Goal: Task Accomplishment & Management: Use online tool/utility

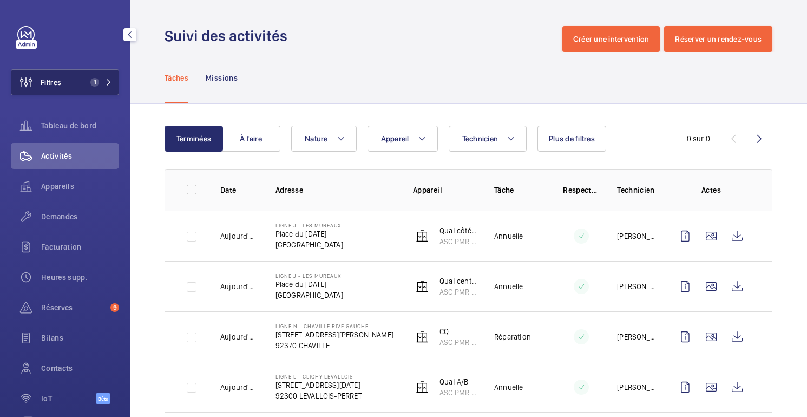
click at [80, 84] on button "Filtres 1" at bounding box center [65, 82] width 108 height 26
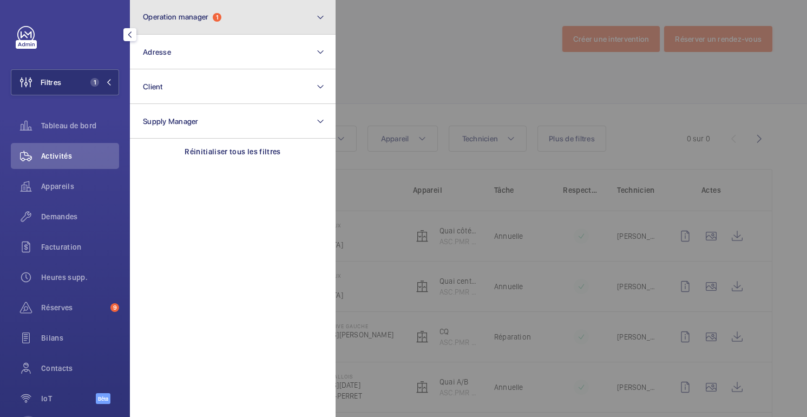
click at [173, 29] on button "Operation manager 1" at bounding box center [233, 17] width 206 height 35
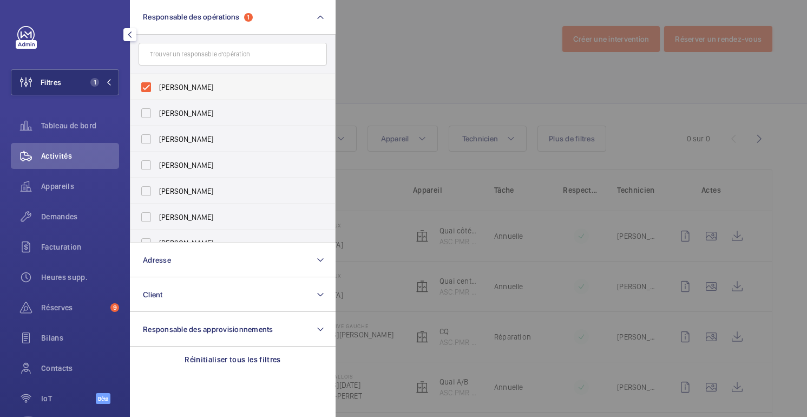
click at [160, 94] on label "[PERSON_NAME]" at bounding box center [224, 87] width 188 height 26
click at [157, 94] on input "[PERSON_NAME]" at bounding box center [146, 87] width 22 height 22
checkbox input "false"
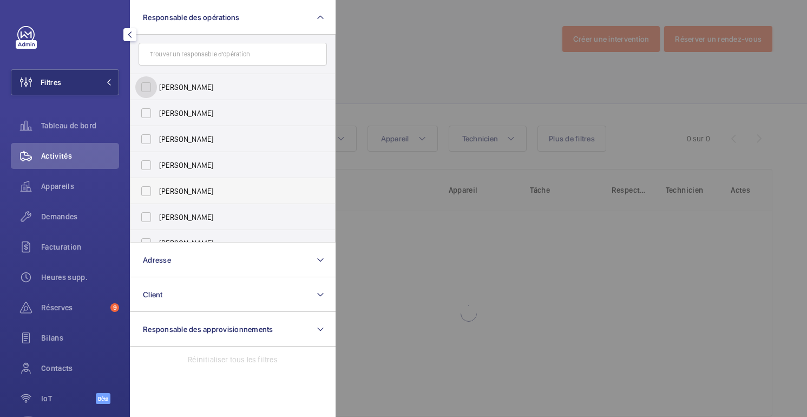
scroll to position [40, 0]
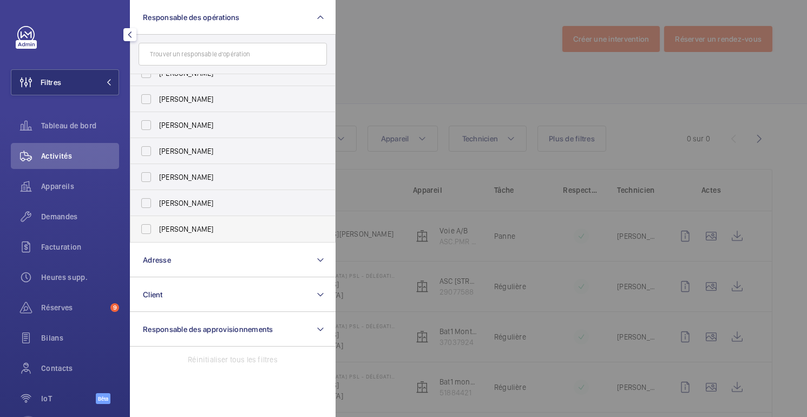
click at [166, 221] on label "[PERSON_NAME]" at bounding box center [224, 229] width 188 height 26
click at [157, 221] on input "[PERSON_NAME]" at bounding box center [146, 229] width 22 height 22
checkbox input "true"
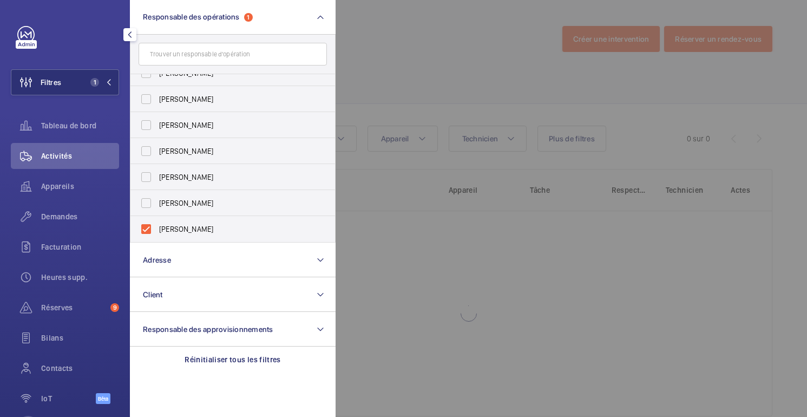
click at [409, 69] on div at bounding box center [739, 208] width 807 height 417
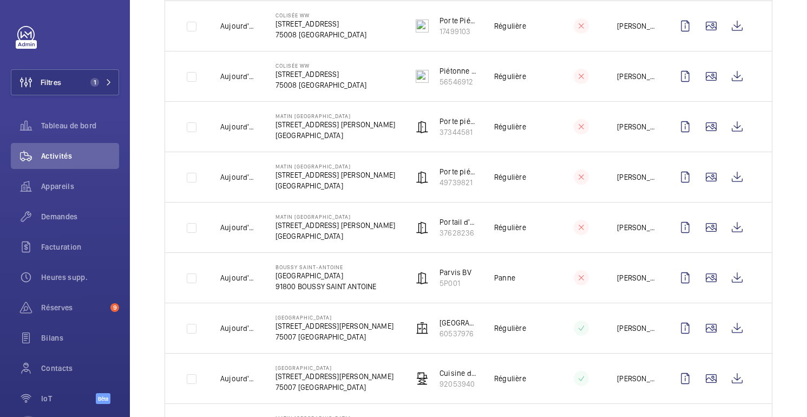
scroll to position [211, 0]
click at [732, 276] on wm-front-icon-button at bounding box center [737, 277] width 26 height 26
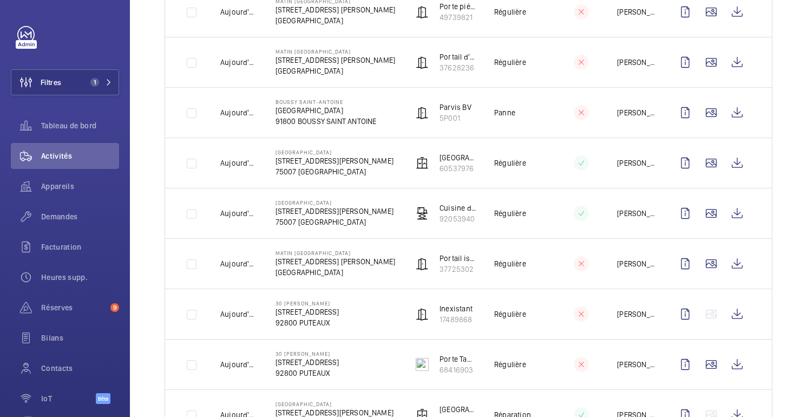
scroll to position [0, 0]
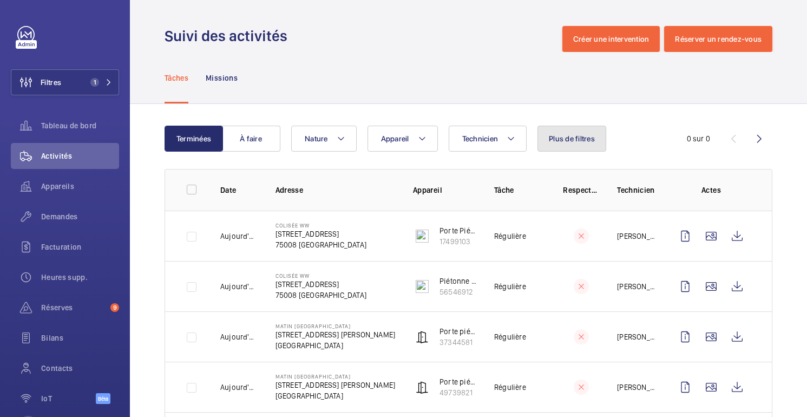
click at [577, 149] on button "Plus de filtres" at bounding box center [571, 139] width 69 height 26
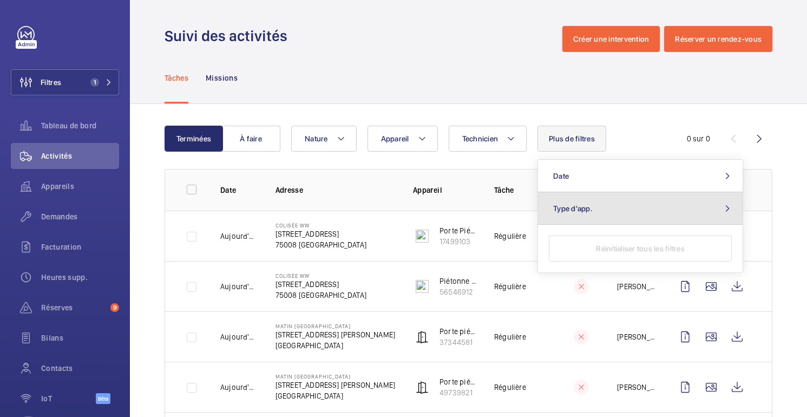
click at [582, 205] on span "Type d'app." at bounding box center [573, 208] width 40 height 9
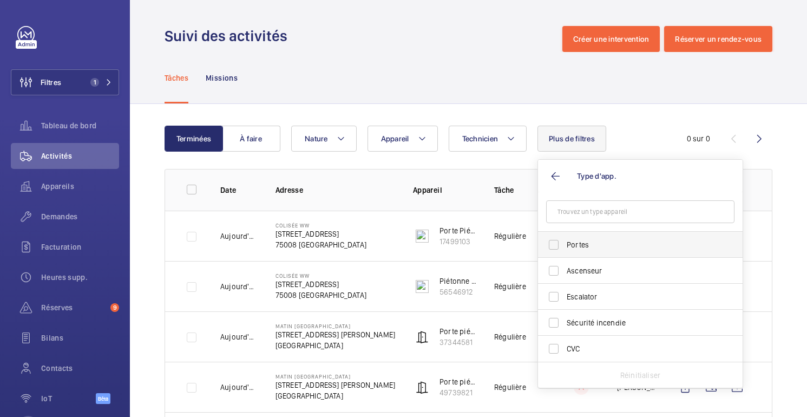
click at [576, 252] on label "Portes" at bounding box center [632, 245] width 188 height 26
click at [565, 252] on input "Portes" at bounding box center [554, 245] width 22 height 22
checkbox input "true"
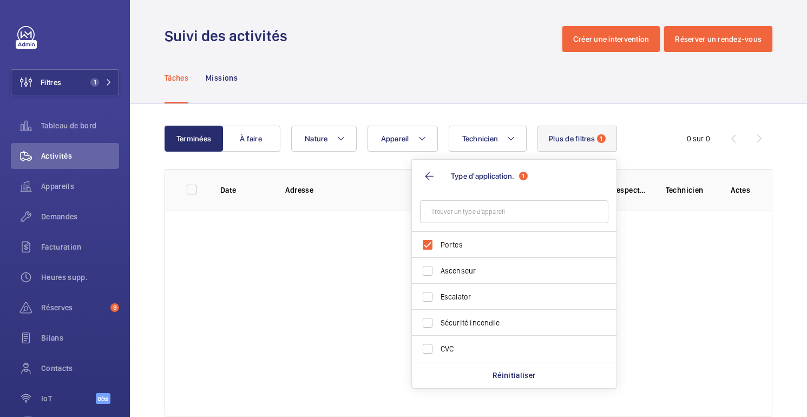
click at [504, 68] on div "Tâches Missions" at bounding box center [469, 77] width 608 height 51
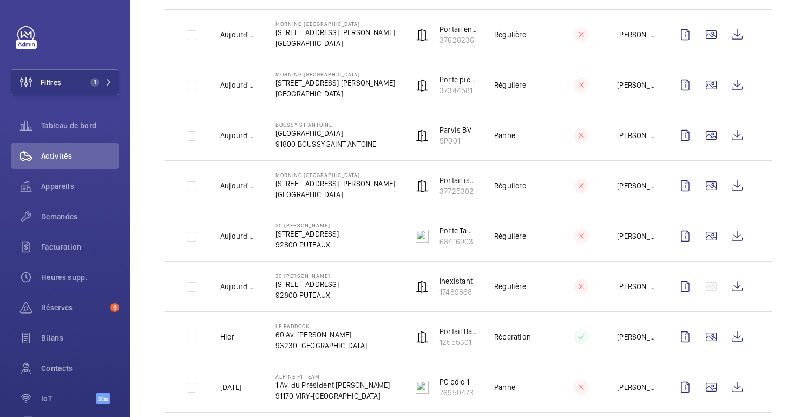
scroll to position [364, 0]
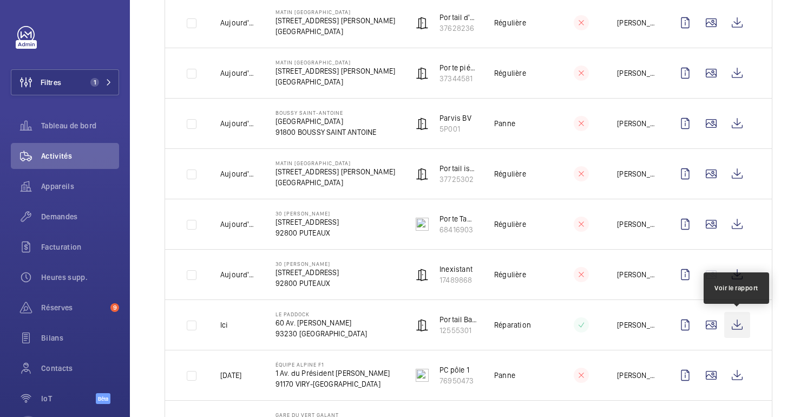
click at [737, 327] on wm-front-icon-button at bounding box center [737, 325] width 26 height 26
click at [71, 129] on font "Tableau de bord" at bounding box center [68, 125] width 55 height 9
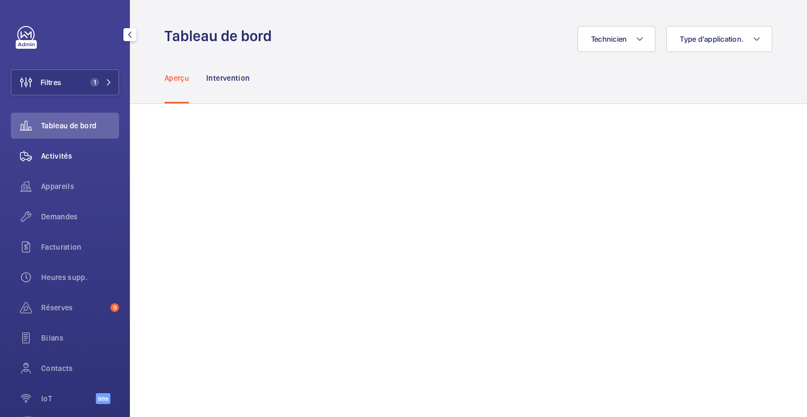
click at [45, 161] on span "Activités" at bounding box center [80, 155] width 78 height 11
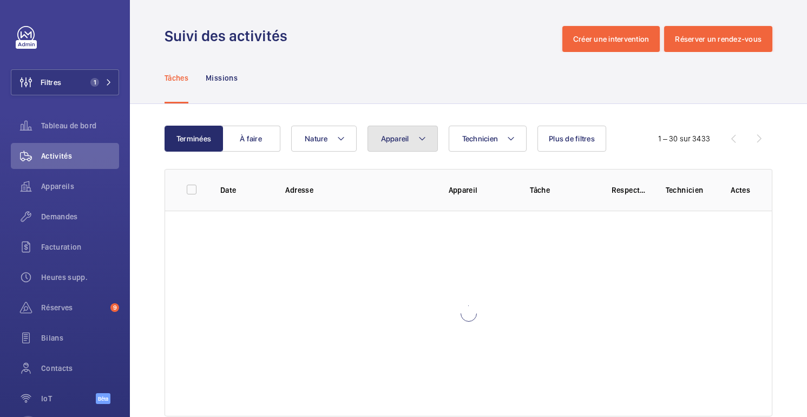
click at [406, 139] on font "Appareil" at bounding box center [395, 138] width 28 height 9
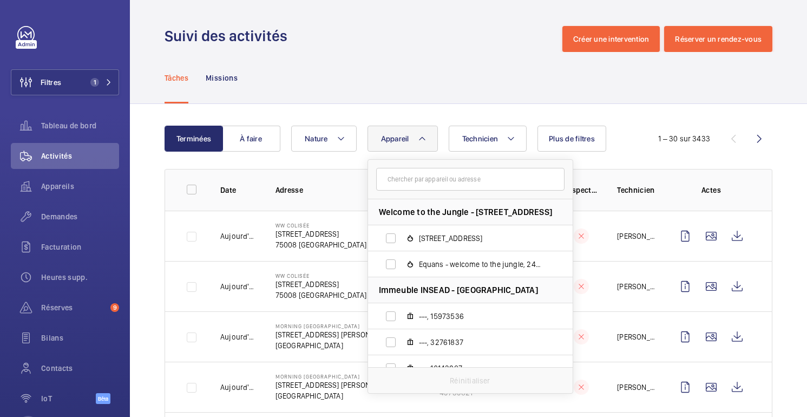
click at [438, 176] on input "text" at bounding box center [470, 179] width 188 height 23
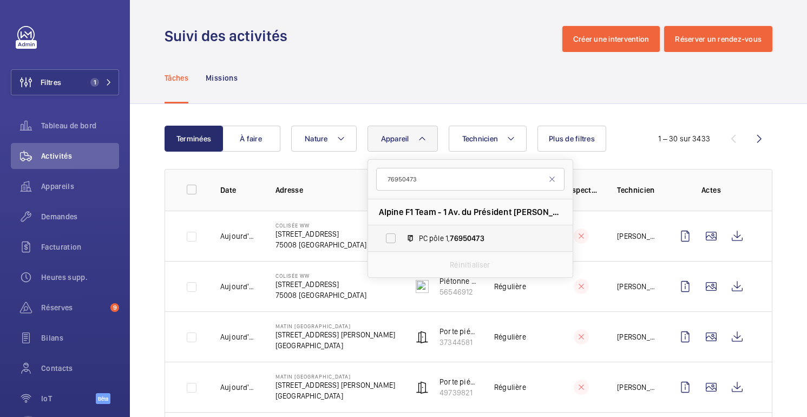
type input "76950473"
click at [457, 233] on span "PC pôle 1, 76950473" at bounding box center [482, 238] width 126 height 11
click at [402, 233] on input "PC pôle 1, 76950473" at bounding box center [391, 238] width 22 height 22
checkbox input "true"
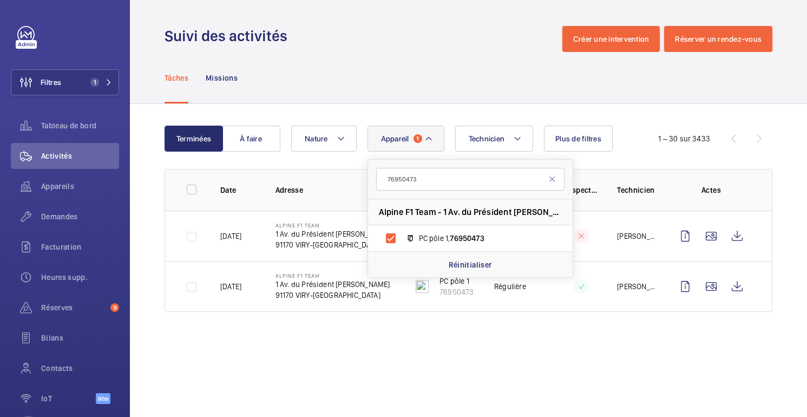
click at [478, 79] on div "Tâches Missions" at bounding box center [469, 77] width 608 height 51
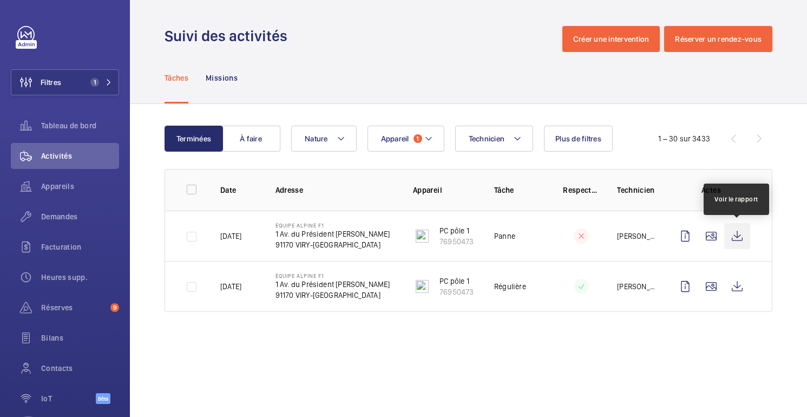
click at [740, 242] on wm-front-icon-button at bounding box center [737, 236] width 26 height 26
